Goal: Information Seeking & Learning: Learn about a topic

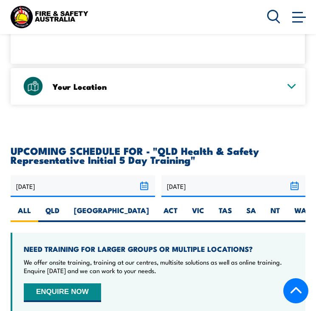
scroll to position [1387, 0]
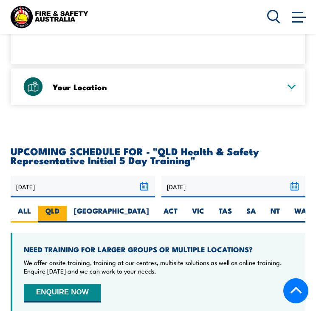
click at [51, 212] on label "QLD" at bounding box center [52, 214] width 28 height 17
click at [59, 211] on input "QLD" at bounding box center [62, 209] width 6 height 6
radio input "true"
click at [51, 212] on label "QLD" at bounding box center [52, 214] width 28 height 17
click at [59, 211] on input "QLD" at bounding box center [62, 209] width 6 height 6
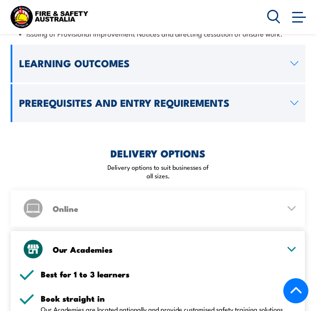
scroll to position [961, 0]
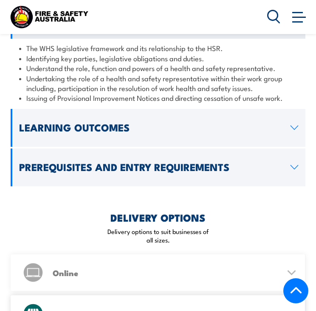
click at [288, 123] on link "Learning Outcomes" at bounding box center [158, 128] width 295 height 38
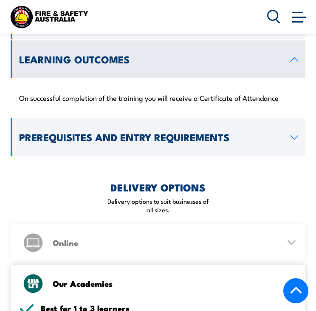
click at [293, 130] on link "Prerequisites and Entry Requirements" at bounding box center [158, 137] width 295 height 38
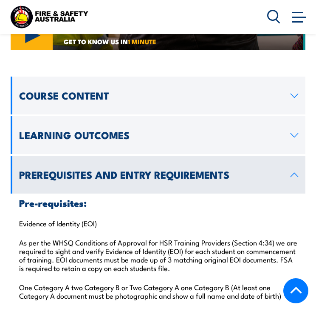
scroll to position [884, 0]
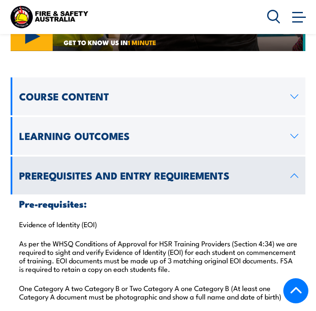
click at [293, 83] on link "Course Content" at bounding box center [158, 96] width 295 height 38
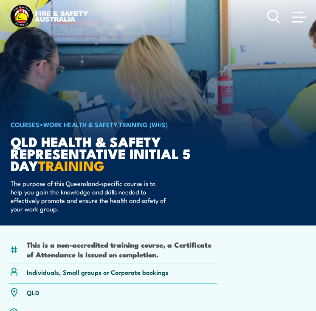
scroll to position [0, 0]
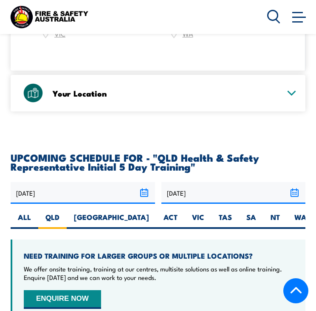
scroll to position [1387, 0]
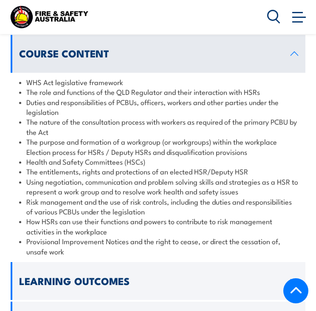
scroll to position [812, 0]
